Goal: Transaction & Acquisition: Purchase product/service

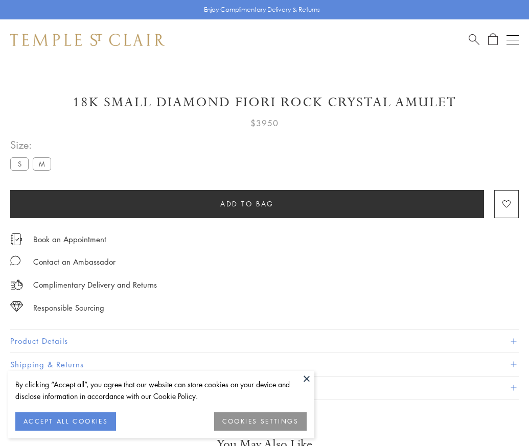
click at [247, 203] on span "Add to bag" at bounding box center [247, 203] width 54 height 11
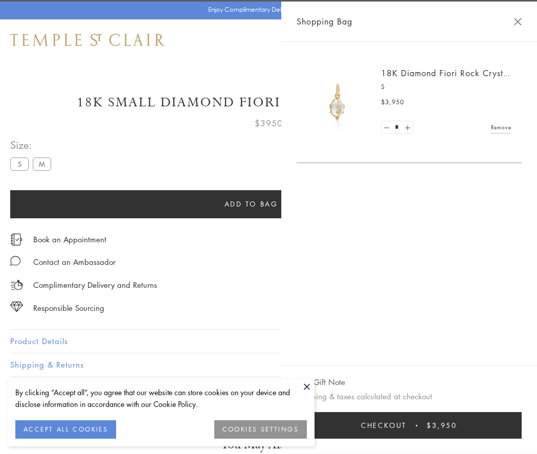
click at [427, 425] on button "Checkout $3,950" at bounding box center [408, 425] width 225 height 27
